Goal: Information Seeking & Learning: Learn about a topic

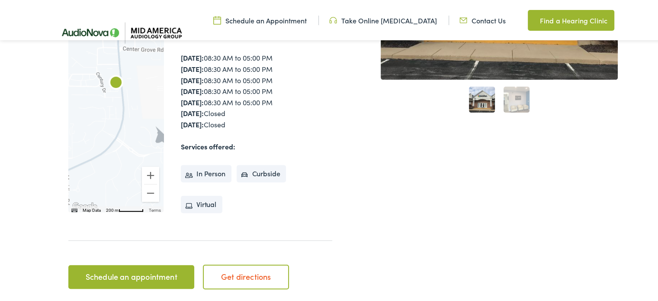
scroll to position [278, 0]
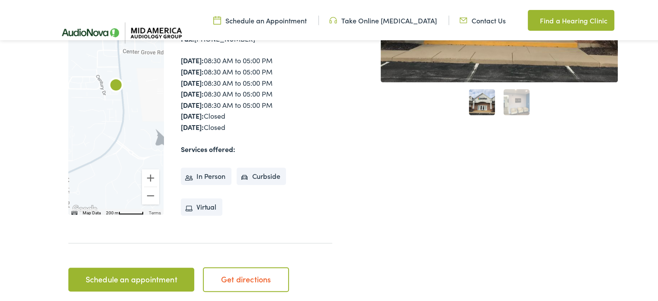
click at [515, 103] on link "2" at bounding box center [516, 101] width 26 height 26
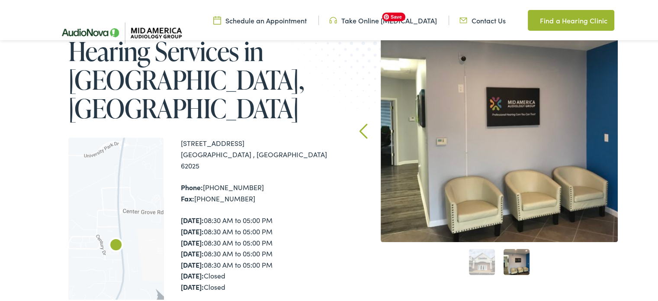
scroll to position [133, 0]
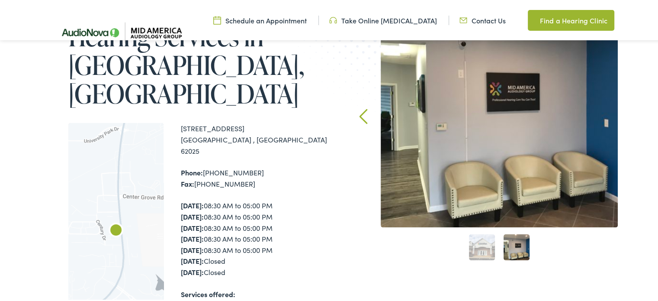
click at [483, 248] on link "1" at bounding box center [482, 246] width 26 height 26
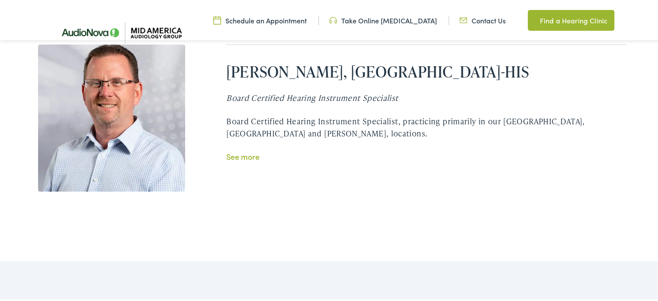
scroll to position [1885, 0]
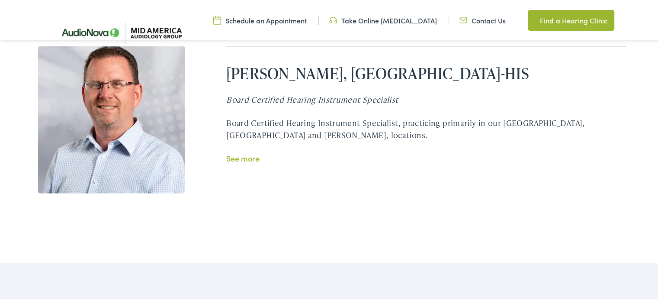
click at [233, 151] on link "See more" at bounding box center [242, 156] width 33 height 11
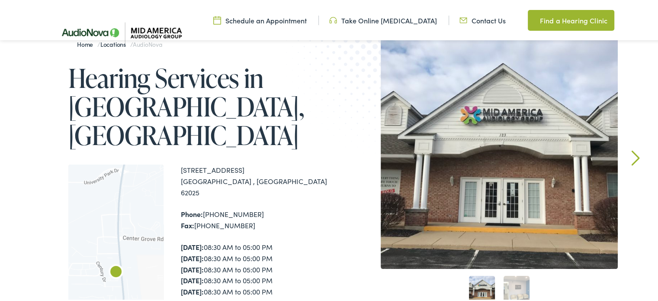
scroll to position [0, 0]
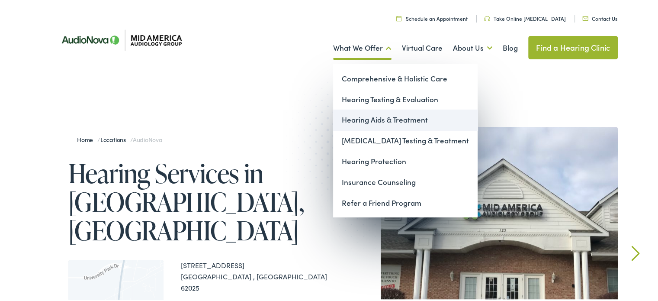
click at [372, 119] on link "Hearing Aids & Treatment" at bounding box center [405, 118] width 144 height 21
